Goal: Task Accomplishment & Management: Manage account settings

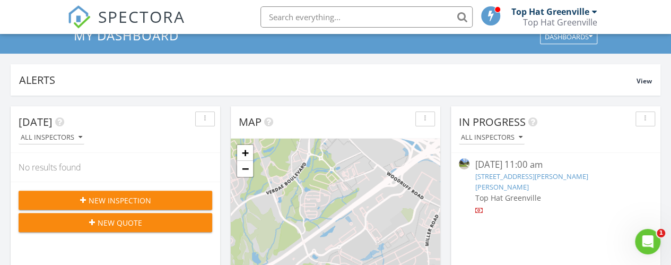
scroll to position [65, 0]
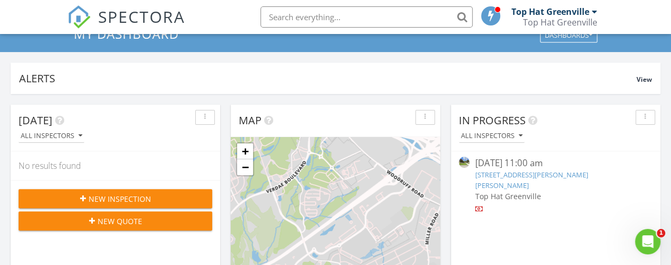
click at [503, 171] on link "[STREET_ADDRESS][PERSON_NAME][PERSON_NAME]" at bounding box center [531, 180] width 113 height 20
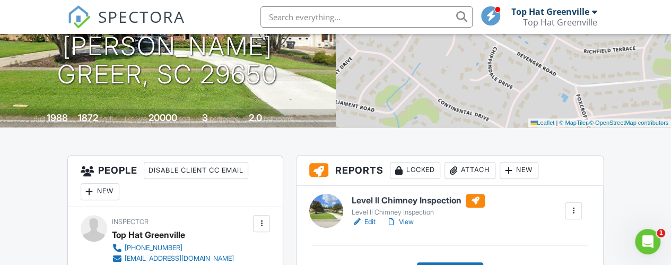
scroll to position [168, 0]
click at [367, 226] on link "Edit" at bounding box center [364, 221] width 24 height 11
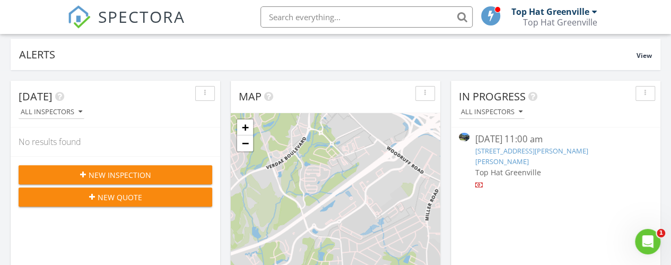
scroll to position [93, 0]
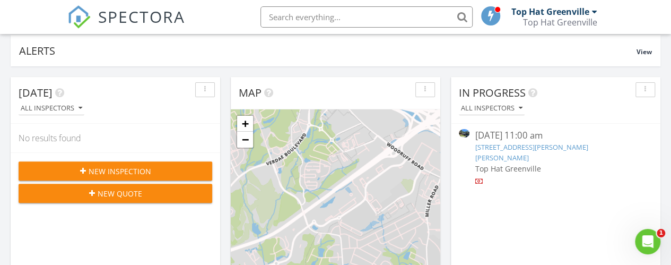
click at [503, 147] on link "301 Devenger Rd, Greer, SC 29650" at bounding box center [531, 152] width 113 height 20
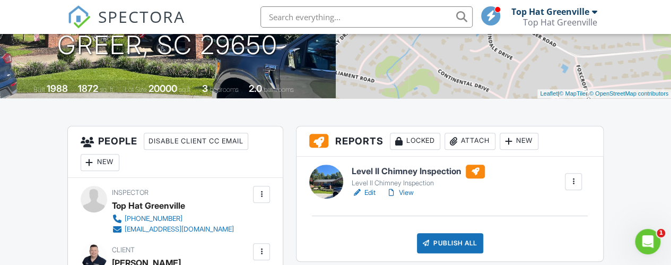
click at [409, 198] on link "View" at bounding box center [400, 192] width 28 height 11
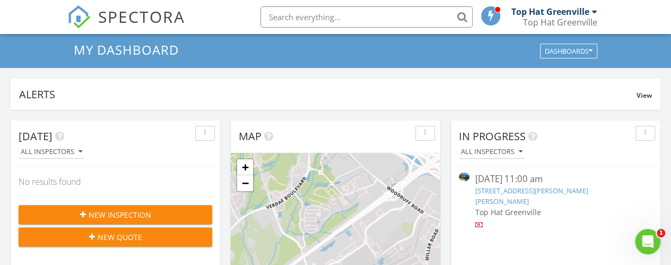
click at [562, 190] on link "[STREET_ADDRESS][PERSON_NAME][PERSON_NAME]" at bounding box center [531, 196] width 113 height 20
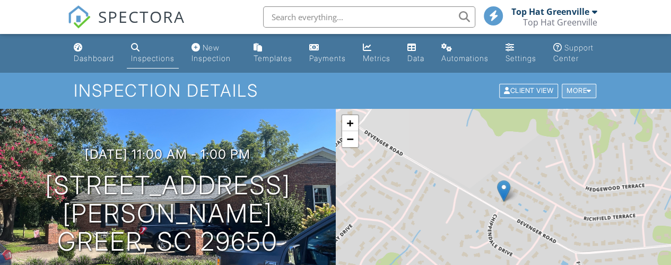
click at [589, 94] on div at bounding box center [589, 90] width 5 height 7
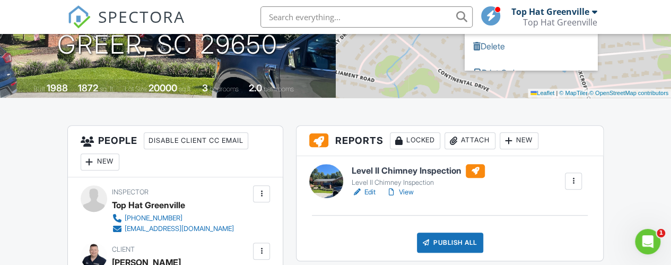
scroll to position [250, 0]
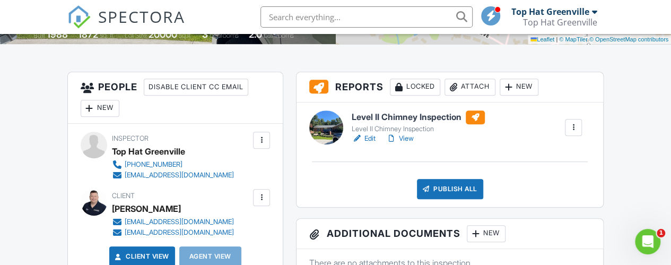
click at [576, 129] on div at bounding box center [573, 127] width 17 height 17
click at [548, 134] on div "Level II Chimney Inspection Level II Chimney Inspection Edit View Quick Publish…" at bounding box center [466, 127] width 243 height 34
click at [370, 144] on link "Edit" at bounding box center [364, 138] width 24 height 11
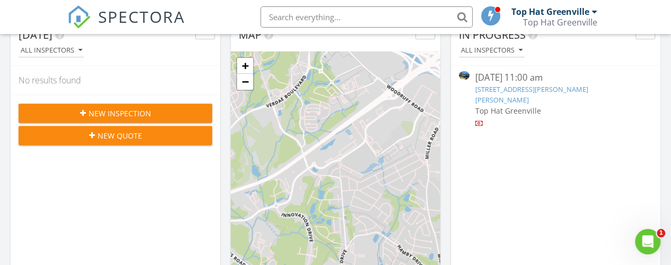
scroll to position [149, 0]
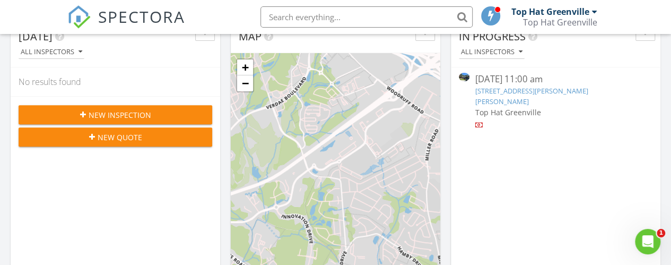
click at [512, 89] on link "[STREET_ADDRESS][PERSON_NAME][PERSON_NAME]" at bounding box center [531, 96] width 113 height 20
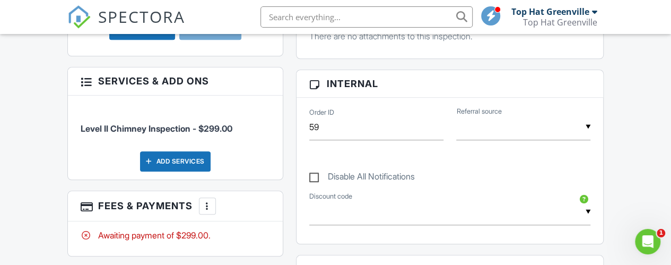
scroll to position [477, 0]
click at [196, 133] on span "Level II Chimney Inspection - $299.00" at bounding box center [157, 127] width 152 height 11
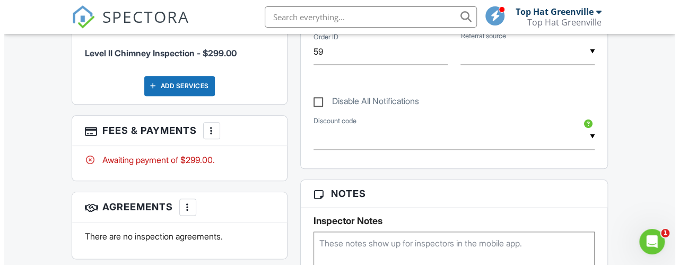
scroll to position [563, 0]
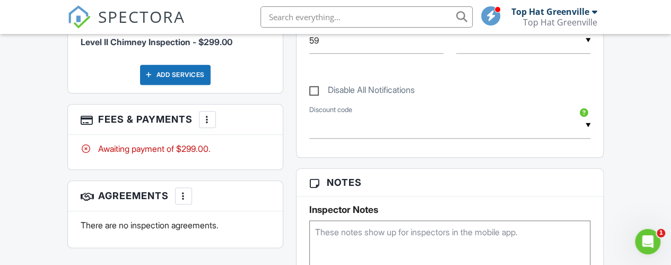
click at [209, 125] on div at bounding box center [207, 119] width 11 height 11
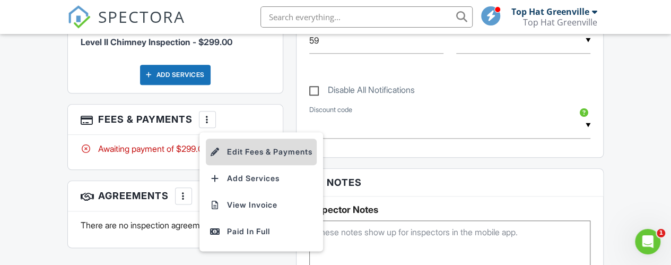
click at [250, 161] on li "Edit Fees & Payments" at bounding box center [261, 151] width 111 height 27
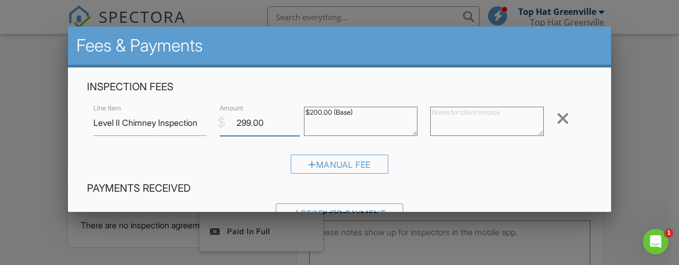
click at [248, 121] on input "299.00" at bounding box center [260, 123] width 80 height 26
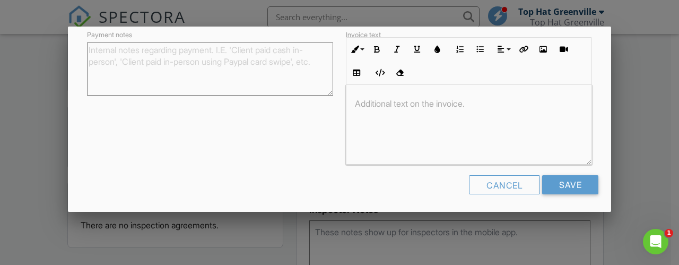
scroll to position [214, 0]
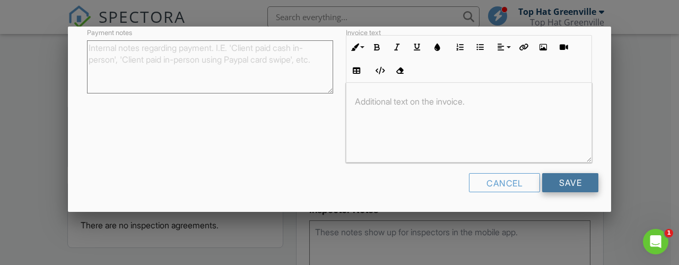
type input "200.00"
click at [581, 187] on input "Save" at bounding box center [570, 182] width 56 height 19
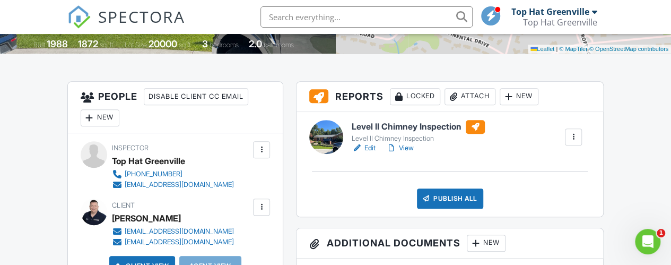
scroll to position [243, 0]
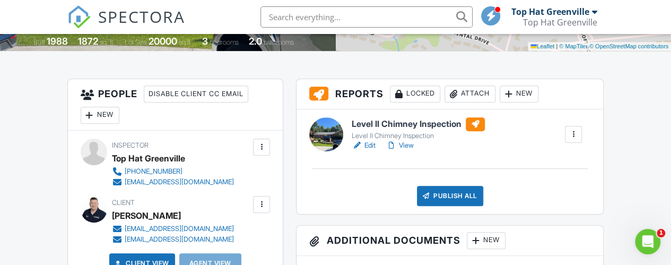
click at [371, 151] on link "Edit" at bounding box center [364, 145] width 24 height 11
